Goal: Understand process/instructions: Learn how to perform a task or action

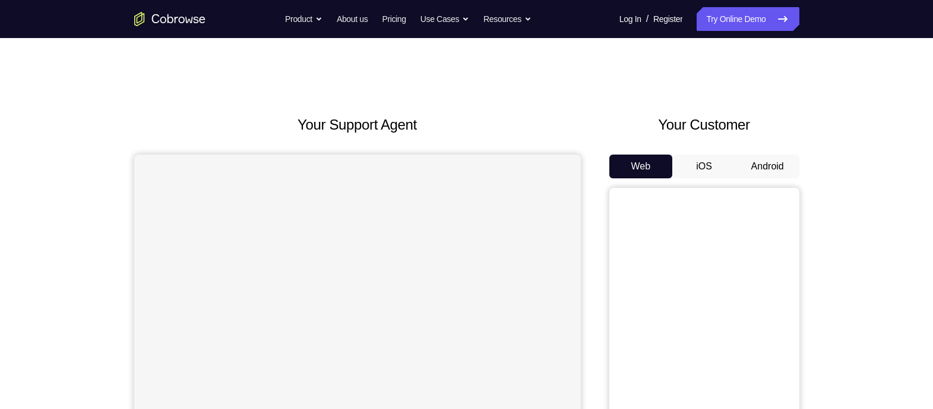
click at [773, 166] on button "Android" at bounding box center [768, 166] width 64 height 24
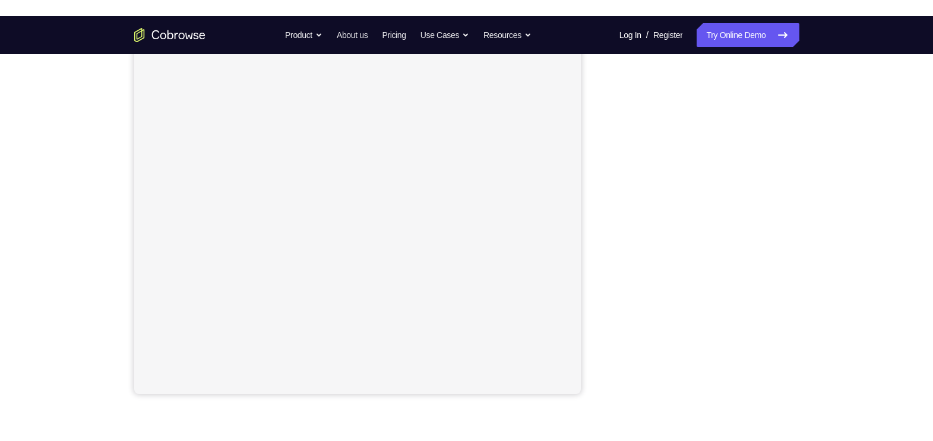
scroll to position [175, 0]
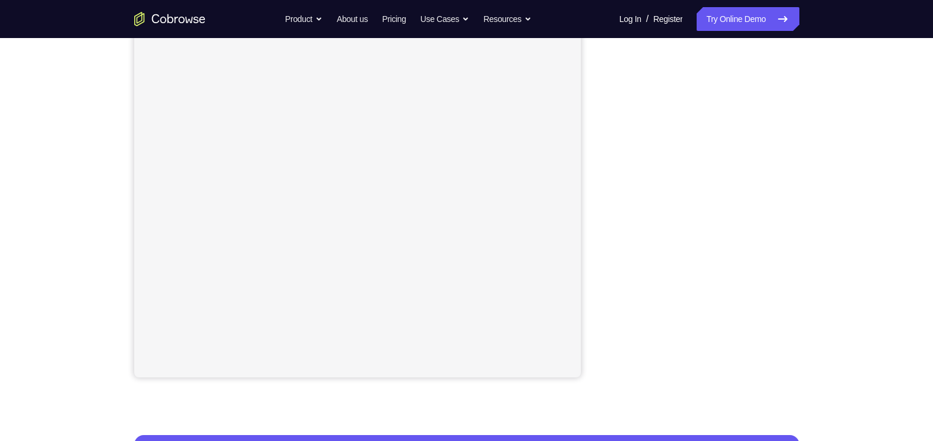
drag, startPoint x: 917, startPoint y: 22, endPoint x: 600, endPoint y: 106, distance: 328.6
click at [591, 103] on div "Your Support Agent Your Customer Web iOS Android" at bounding box center [466, 158] width 665 height 439
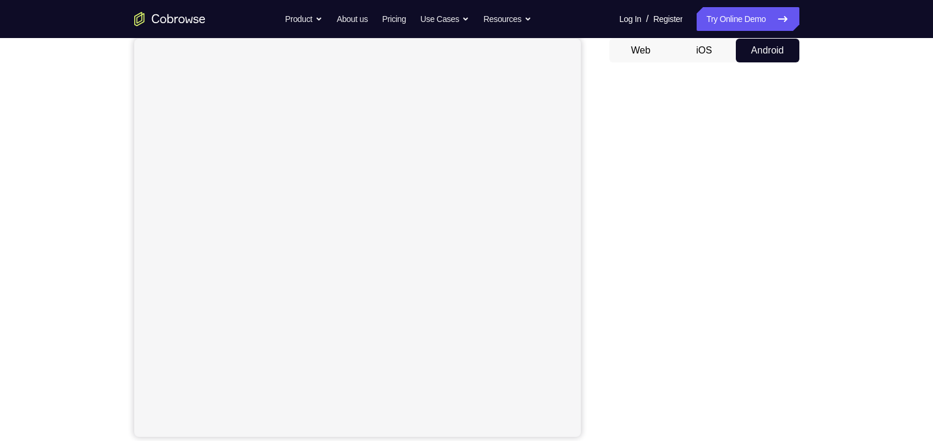
scroll to position [115, 0]
drag, startPoint x: 793, startPoint y: 195, endPoint x: 589, endPoint y: 299, distance: 229.7
click at [589, 299] on div "Your Support Agent Your Customer Web iOS Android" at bounding box center [466, 218] width 665 height 439
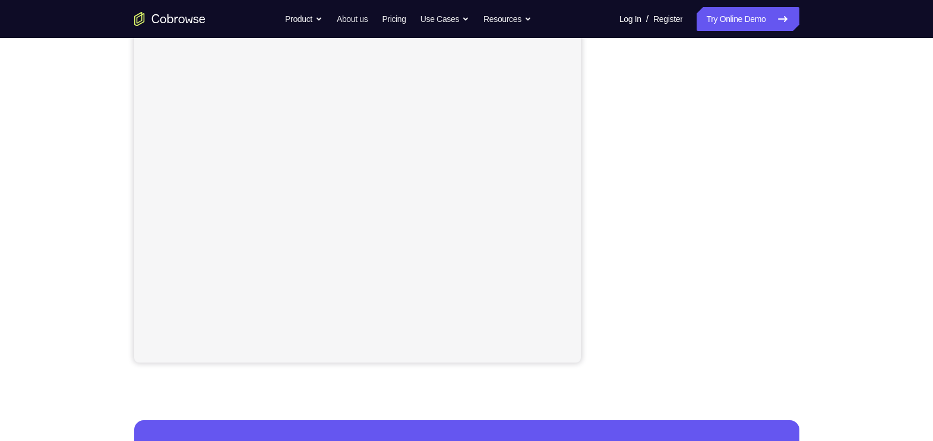
scroll to position [190, 0]
drag, startPoint x: 619, startPoint y: 246, endPoint x: 604, endPoint y: 308, distance: 63.5
click at [604, 308] on div "Your Support Agent Your Customer Web iOS Android" at bounding box center [466, 143] width 665 height 439
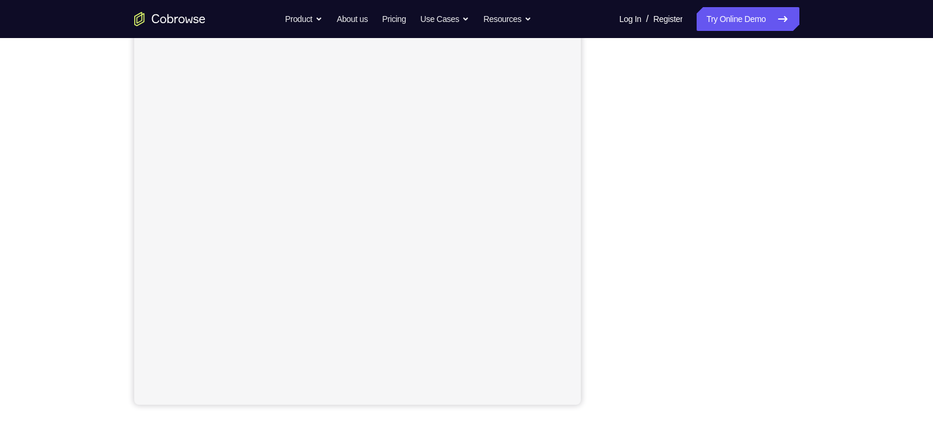
scroll to position [148, 0]
click at [618, 207] on div at bounding box center [704, 222] width 190 height 365
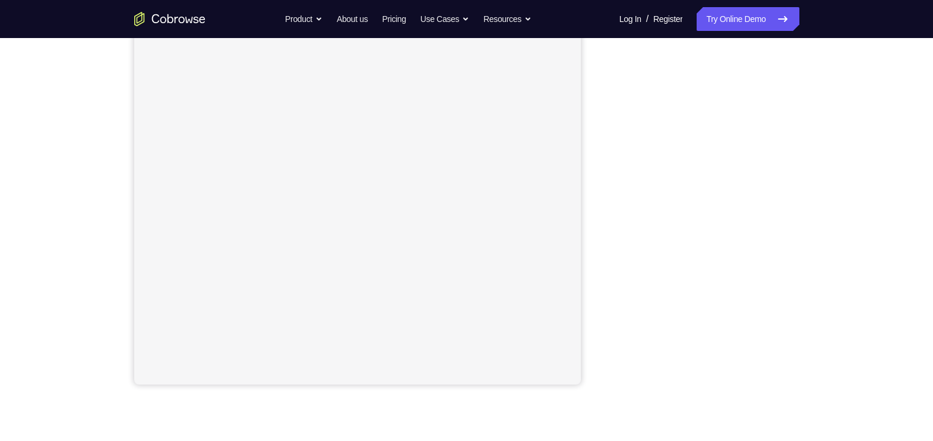
drag, startPoint x: 796, startPoint y: 183, endPoint x: 595, endPoint y: 263, distance: 216.5
click at [595, 263] on div "Your Support Agent Your Customer Web iOS Android" at bounding box center [466, 165] width 665 height 439
click at [867, 213] on div "Your Support Agent Your Customer Web iOS Android Next Steps We’d be happy to gi…" at bounding box center [466, 261] width 933 height 783
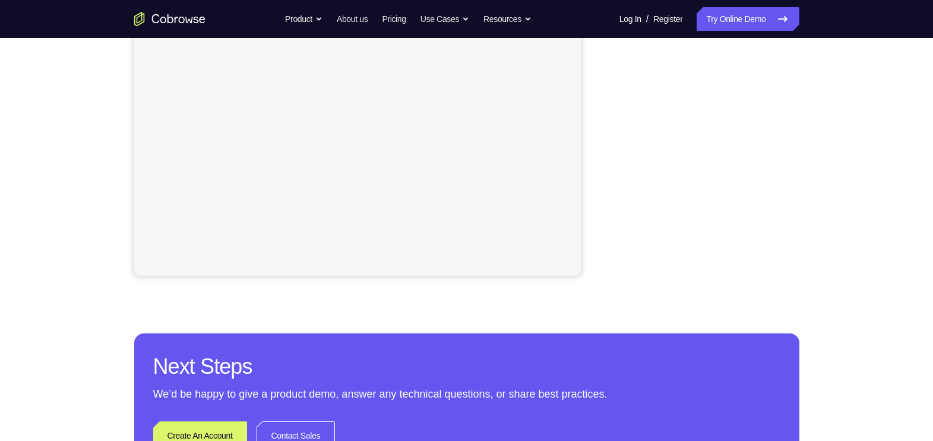
scroll to position [278, 0]
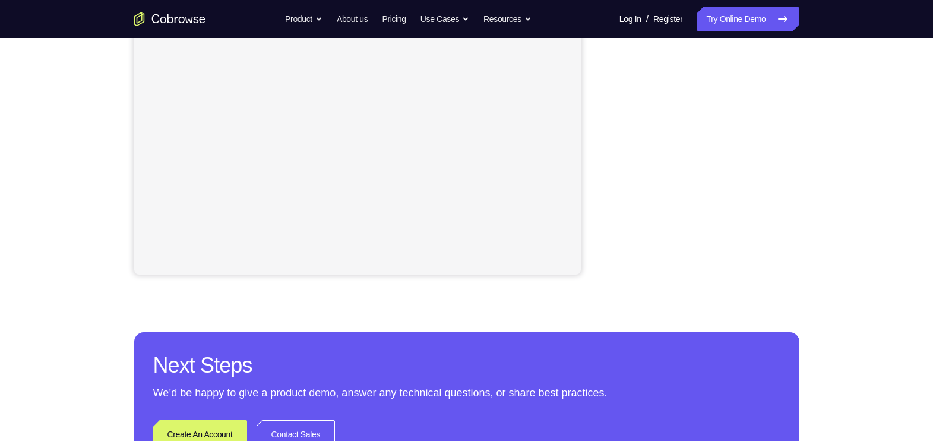
click at [836, 141] on div "Your Support Agent Your Customer Web iOS Android Next Steps We’d be happy to gi…" at bounding box center [467, 151] width 760 height 783
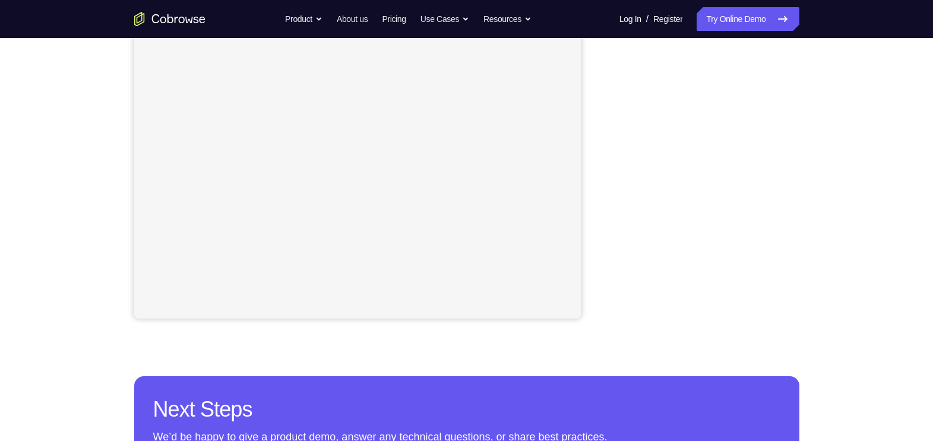
scroll to position [230, 0]
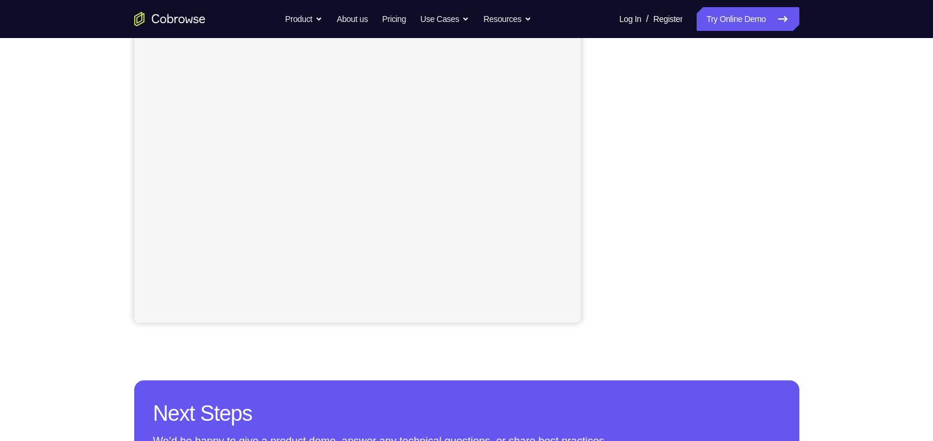
drag, startPoint x: 789, startPoint y: 137, endPoint x: 602, endPoint y: 270, distance: 229.5
click at [602, 270] on div "Your Support Agent Your Customer Web iOS Android" at bounding box center [466, 103] width 665 height 439
drag, startPoint x: 602, startPoint y: 270, endPoint x: 605, endPoint y: 262, distance: 8.3
click at [605, 262] on div "Your Support Agent Your Customer Web iOS Android" at bounding box center [466, 103] width 665 height 439
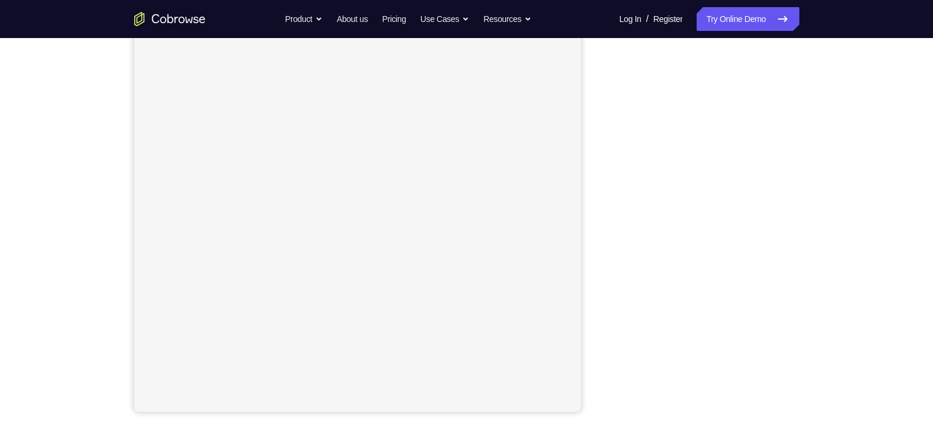
scroll to position [189, 0]
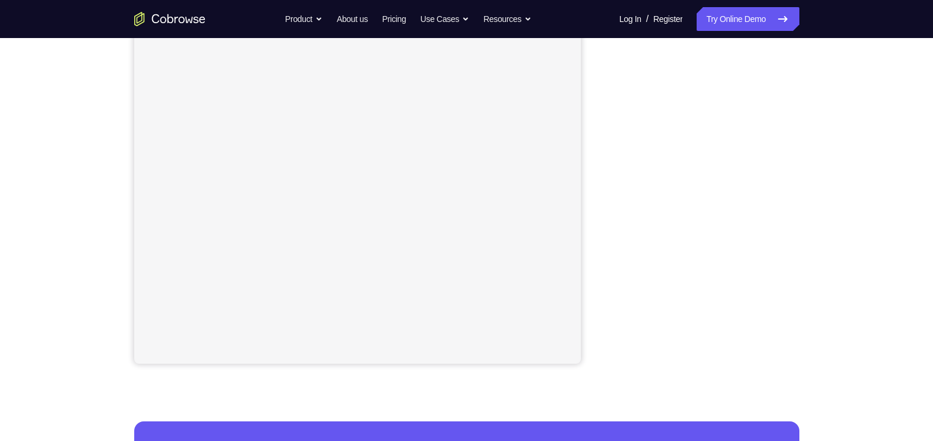
drag, startPoint x: 801, startPoint y: 162, endPoint x: 614, endPoint y: 118, distance: 191.6
click at [614, 118] on div at bounding box center [704, 181] width 190 height 365
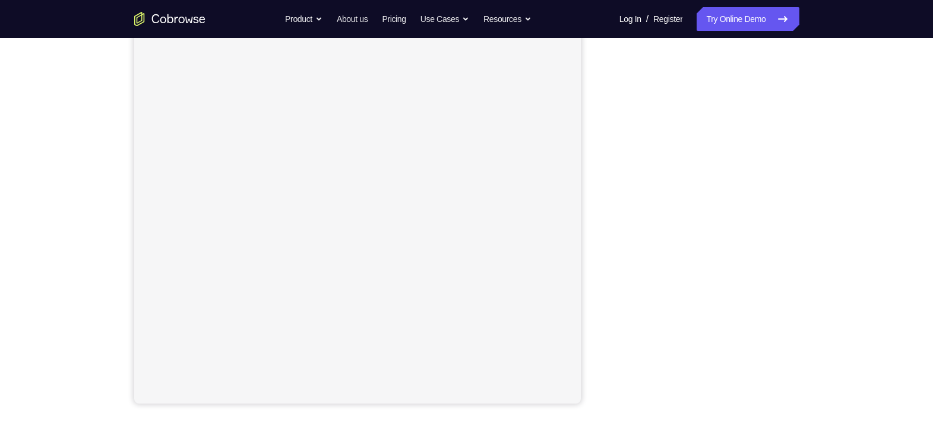
scroll to position [150, 0]
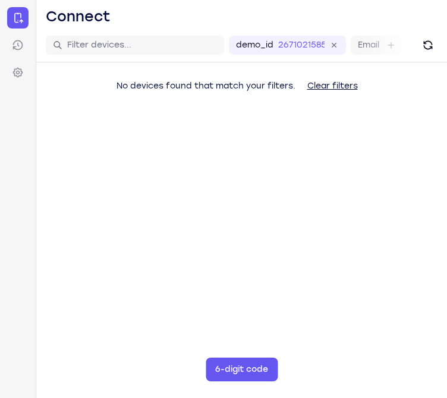
drag, startPoint x: 445, startPoint y: 176, endPoint x: 447, endPoint y: 183, distance: 7.3
click at [446, 183] on html "Skip to main content Connect Sessions Settings Open main menu Connect demo_id 2…" at bounding box center [223, 199] width 447 height 398
